Goal: Find specific page/section: Find specific page/section

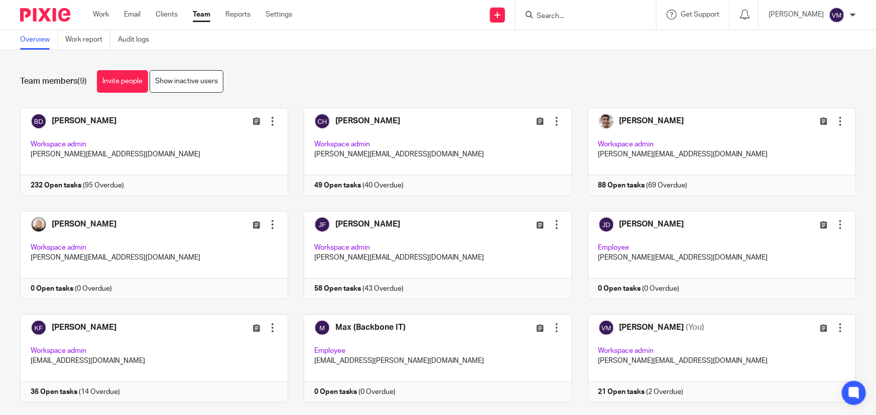
click at [208, 15] on link "Team" at bounding box center [202, 15] width 18 height 10
click at [547, 10] on form at bounding box center [588, 15] width 107 height 13
click at [558, 15] on input "Search" at bounding box center [580, 16] width 90 height 9
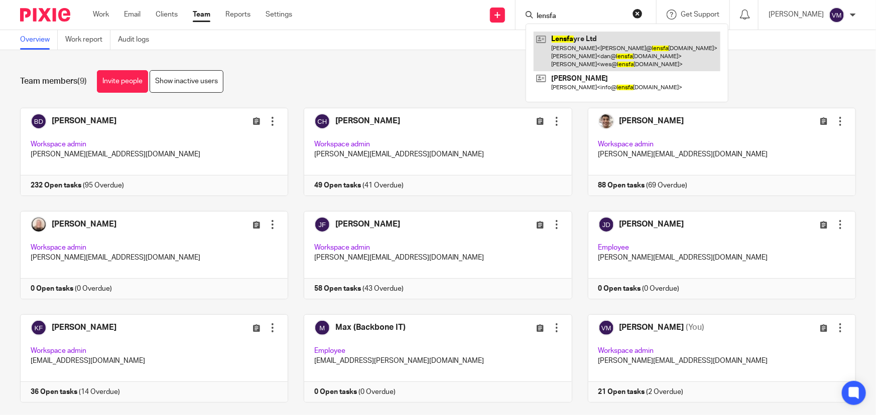
type input "lensfa"
click at [612, 48] on link at bounding box center [626, 52] width 187 height 40
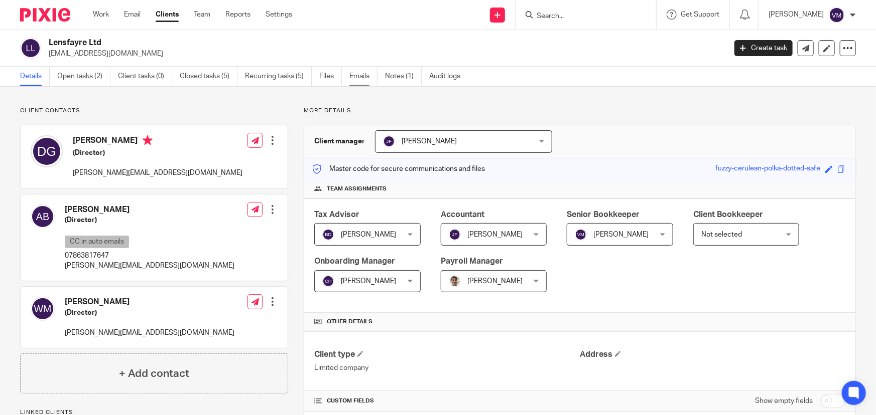
click at [371, 78] on link "Emails" at bounding box center [363, 77] width 28 height 20
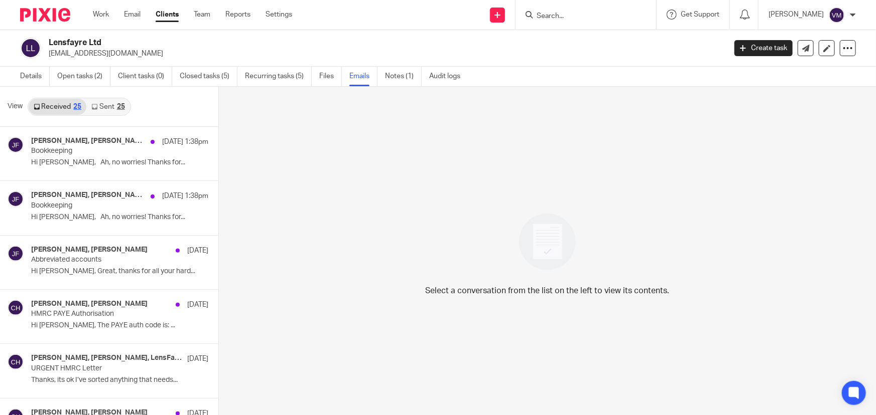
click at [98, 105] on link "Sent 25" at bounding box center [107, 107] width 43 height 16
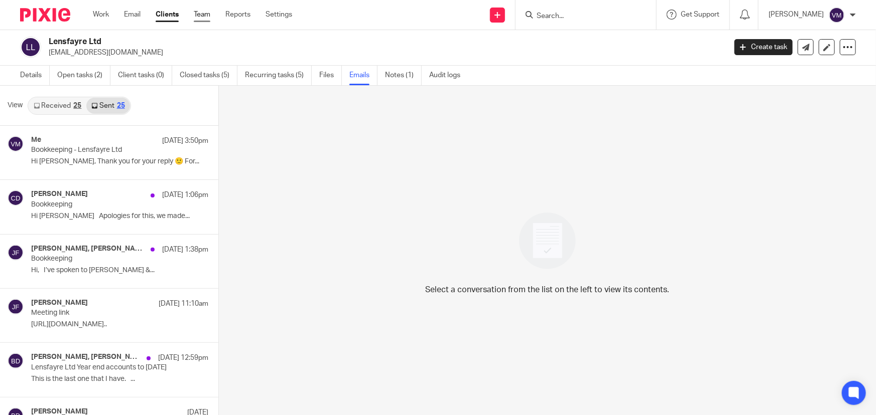
click at [204, 15] on link "Team" at bounding box center [202, 15] width 17 height 10
